Goal: Task Accomplishment & Management: Use online tool/utility

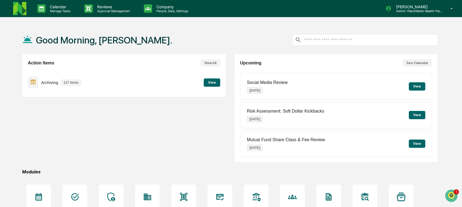
scroll to position [59, 0]
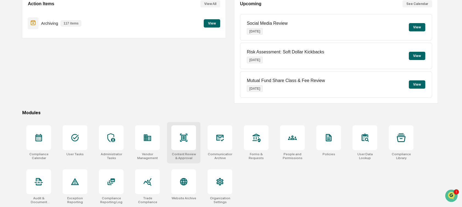
click at [169, 143] on div "Content Review & Approval" at bounding box center [184, 142] width 34 height 41
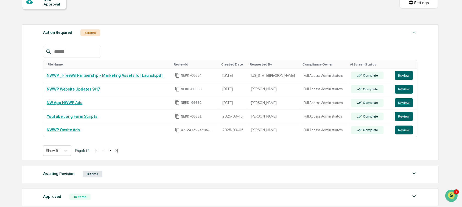
scroll to position [63, 0]
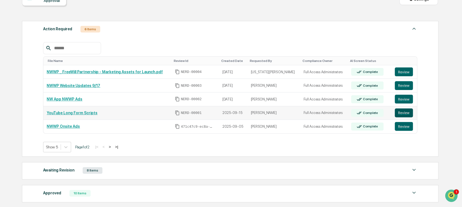
click at [404, 112] on button "Review" at bounding box center [404, 112] width 18 height 9
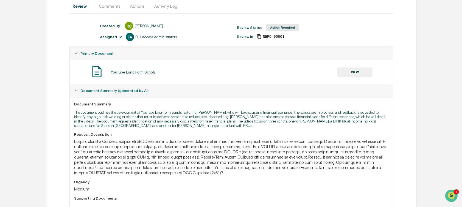
scroll to position [59, 0]
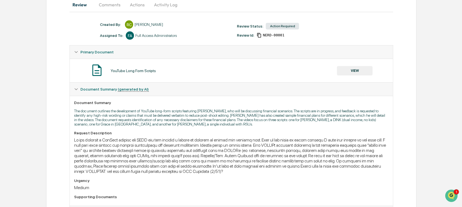
click at [356, 73] on button "VIEW" at bounding box center [355, 70] width 36 height 9
